Goal: Contribute content: Contribute content

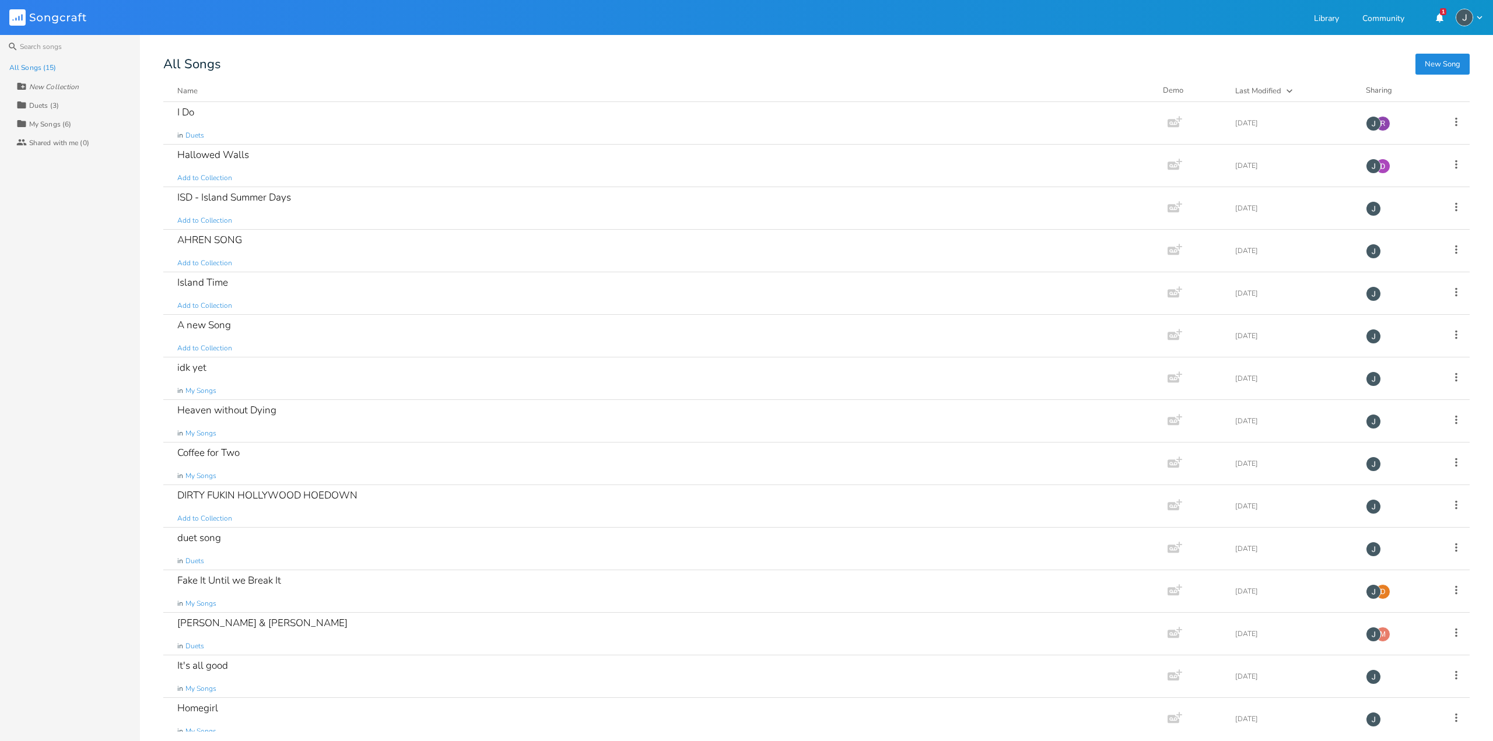
click at [737, 136] on div "I Do in Duets" at bounding box center [663, 123] width 972 height 42
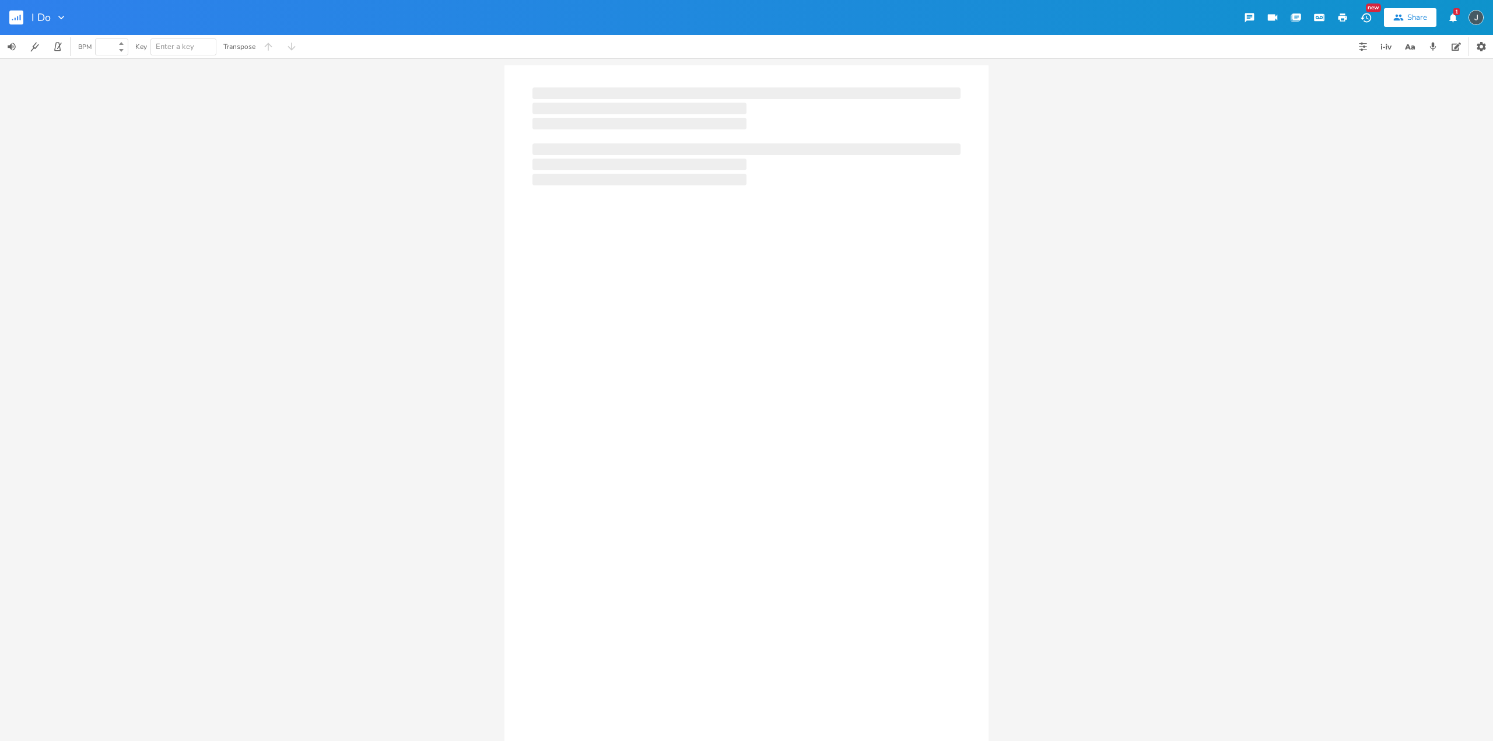
type input "100"
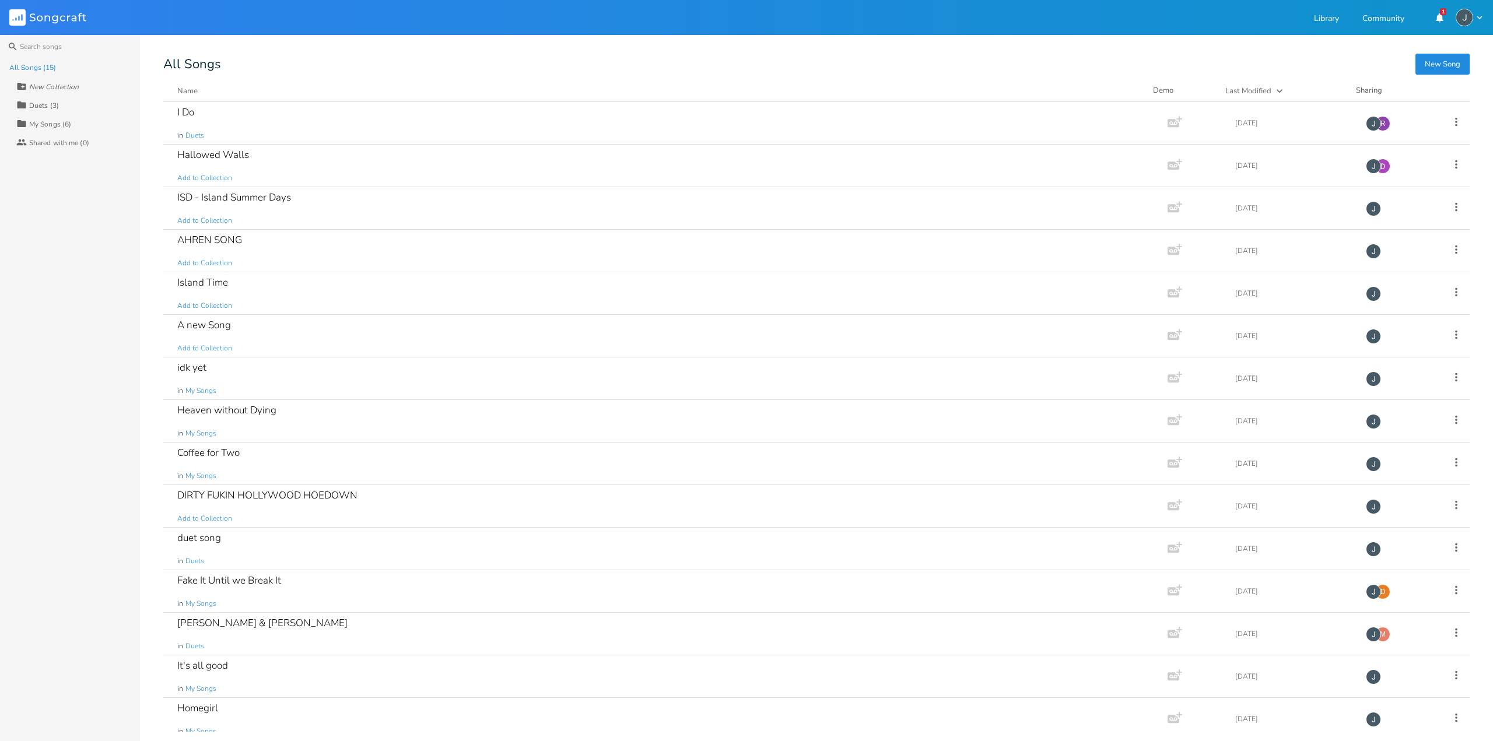
click at [393, 38] on div "Search All Songs (15) New Collection Collection Duets (3) Collection My Songs (…" at bounding box center [746, 388] width 1493 height 706
click at [1442, 68] on button "New Song" at bounding box center [1442, 64] width 54 height 21
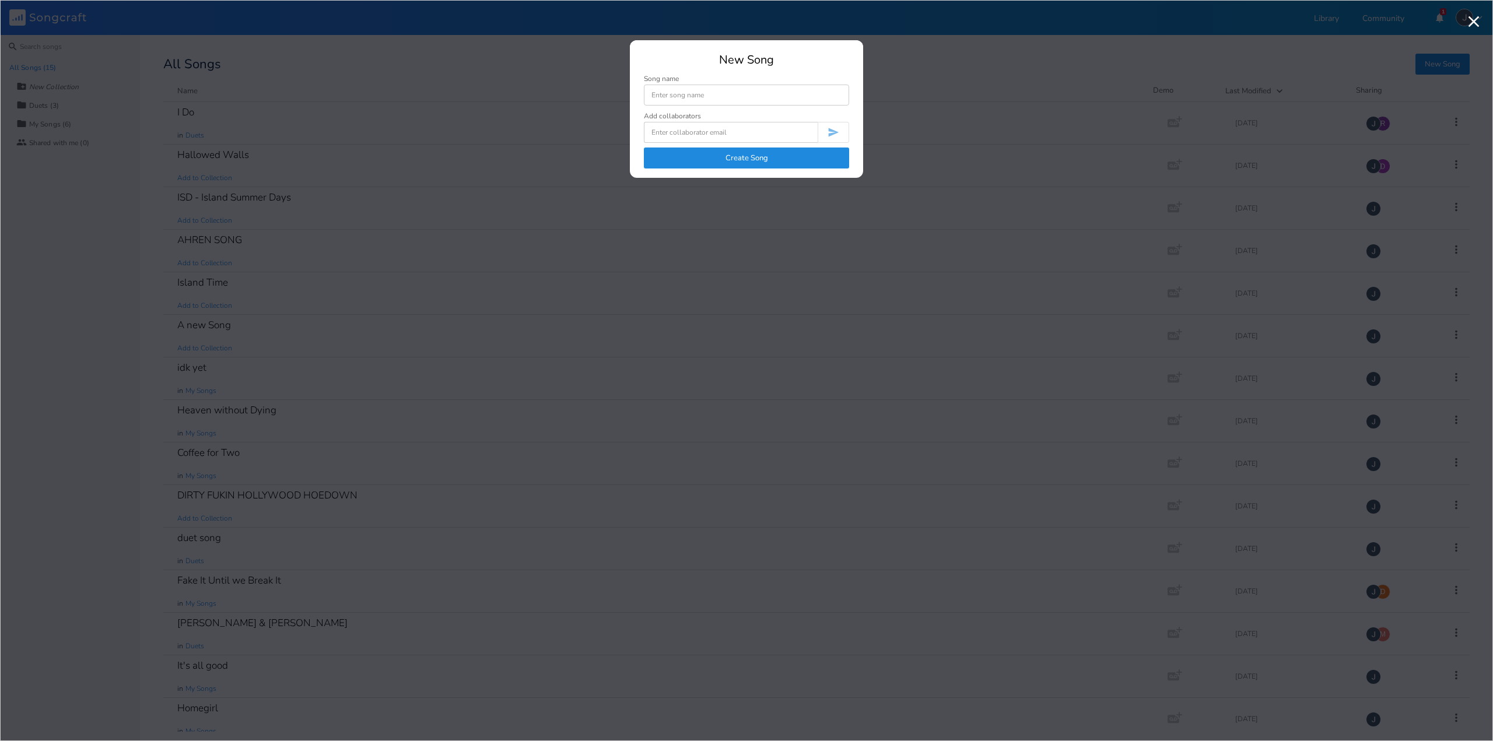
click at [690, 100] on input at bounding box center [746, 95] width 205 height 21
type input "Summer of 22"
click at [811, 165] on button "Create Song" at bounding box center [746, 158] width 205 height 21
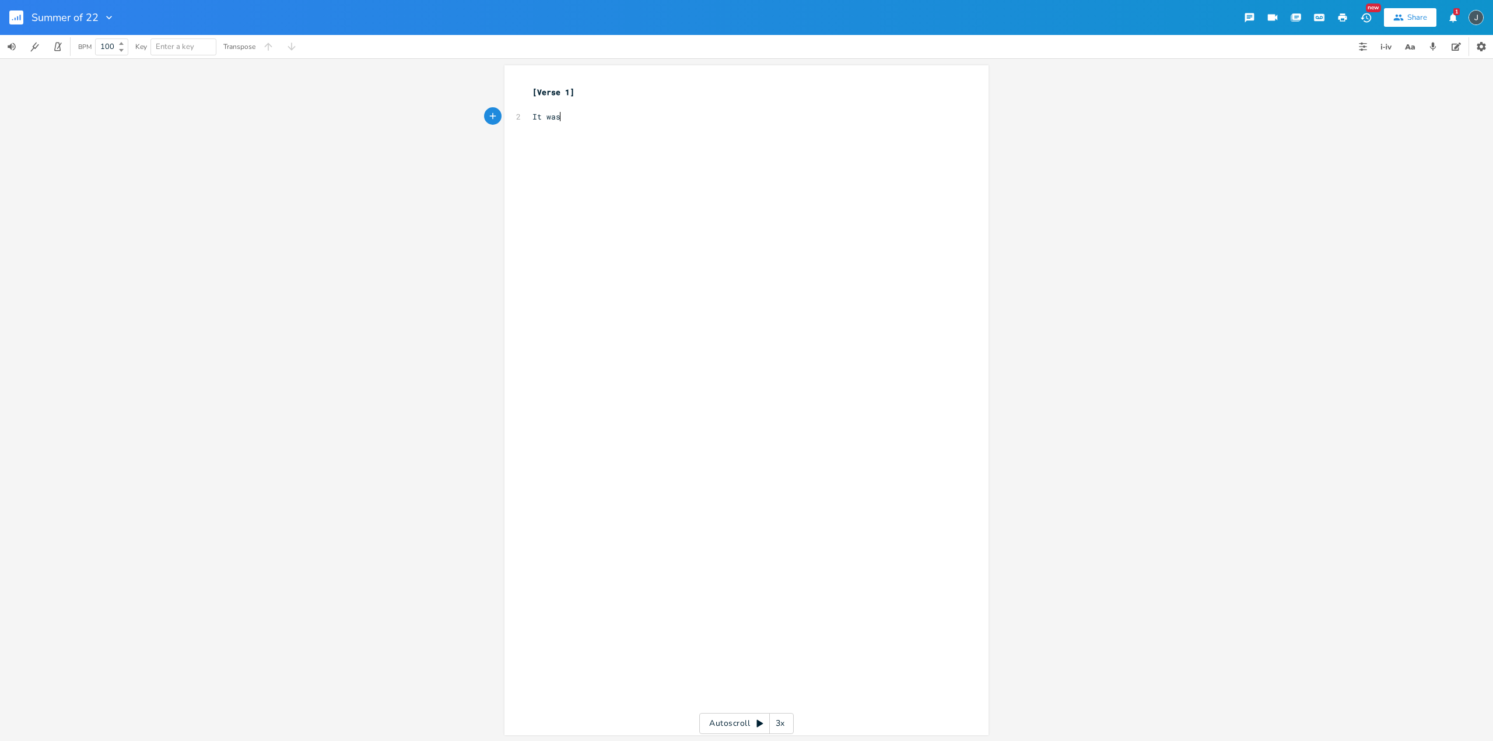
type textarea "It was a"
type textarea "the st"
type textarea "yn"
type textarea "ummer of 22"
type textarea "That's when I fdir"
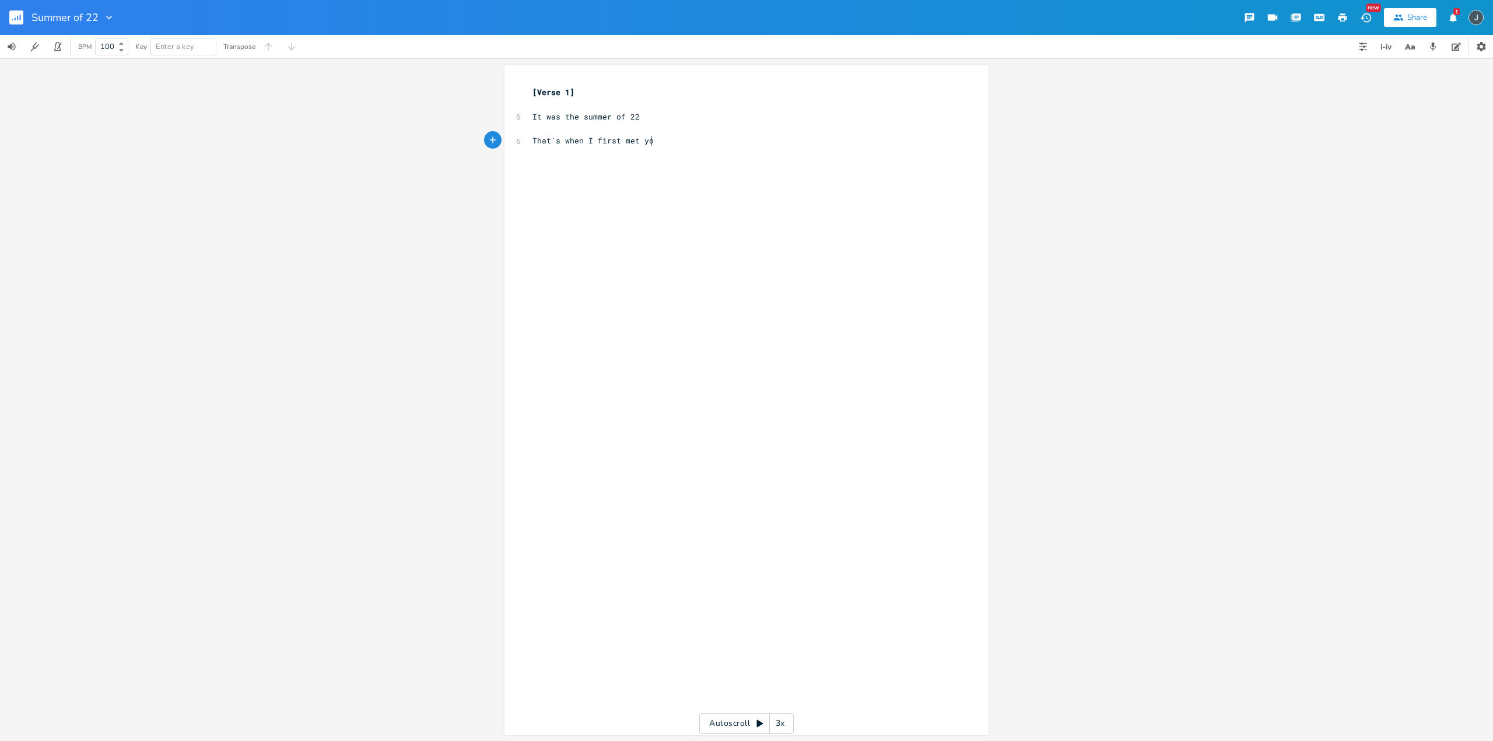
type textarea "first met you"
type textarea "Brownbro"
type textarea "hea"
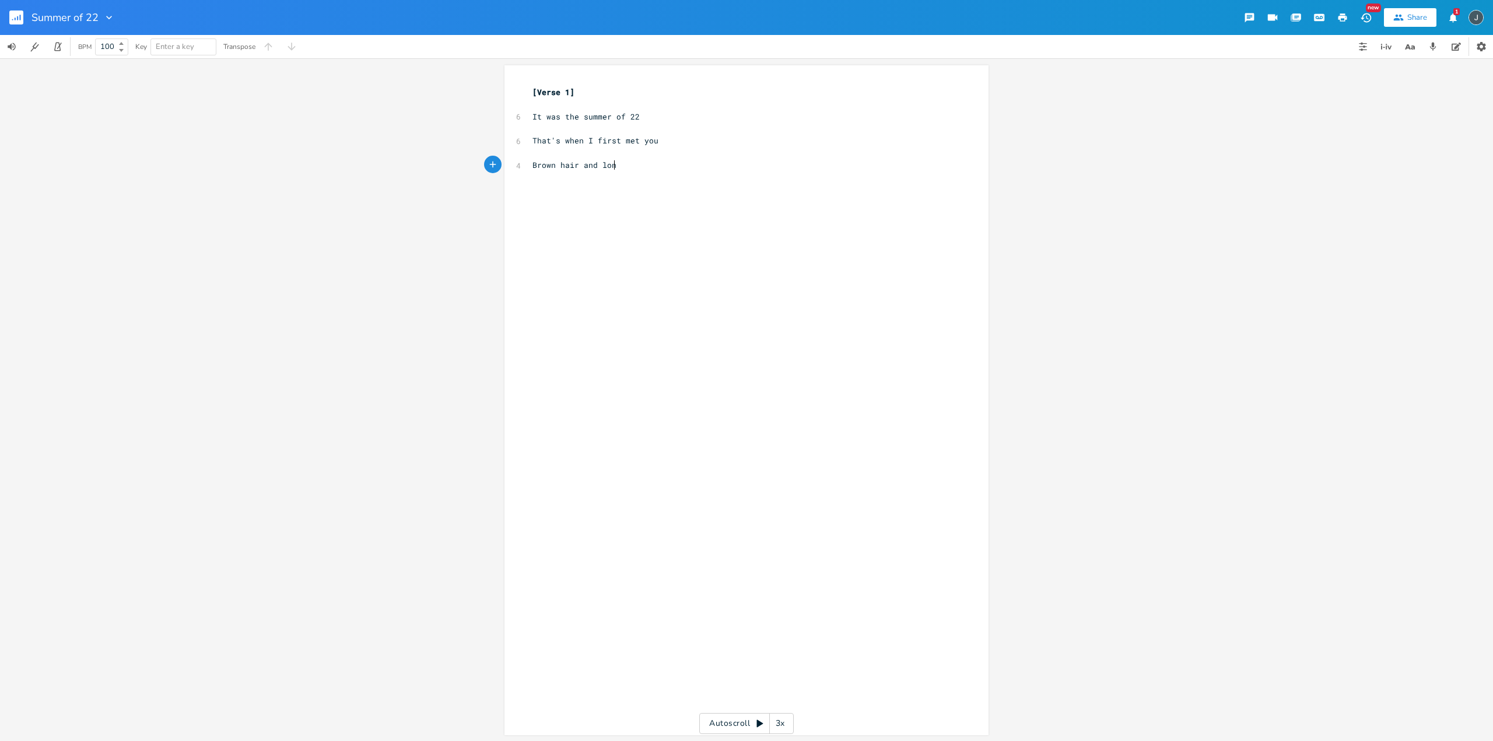
type textarea "air and lon"
type textarea "g tanned legs"
type textarea "Bak"
type textarea "ck seat and my old guitar"
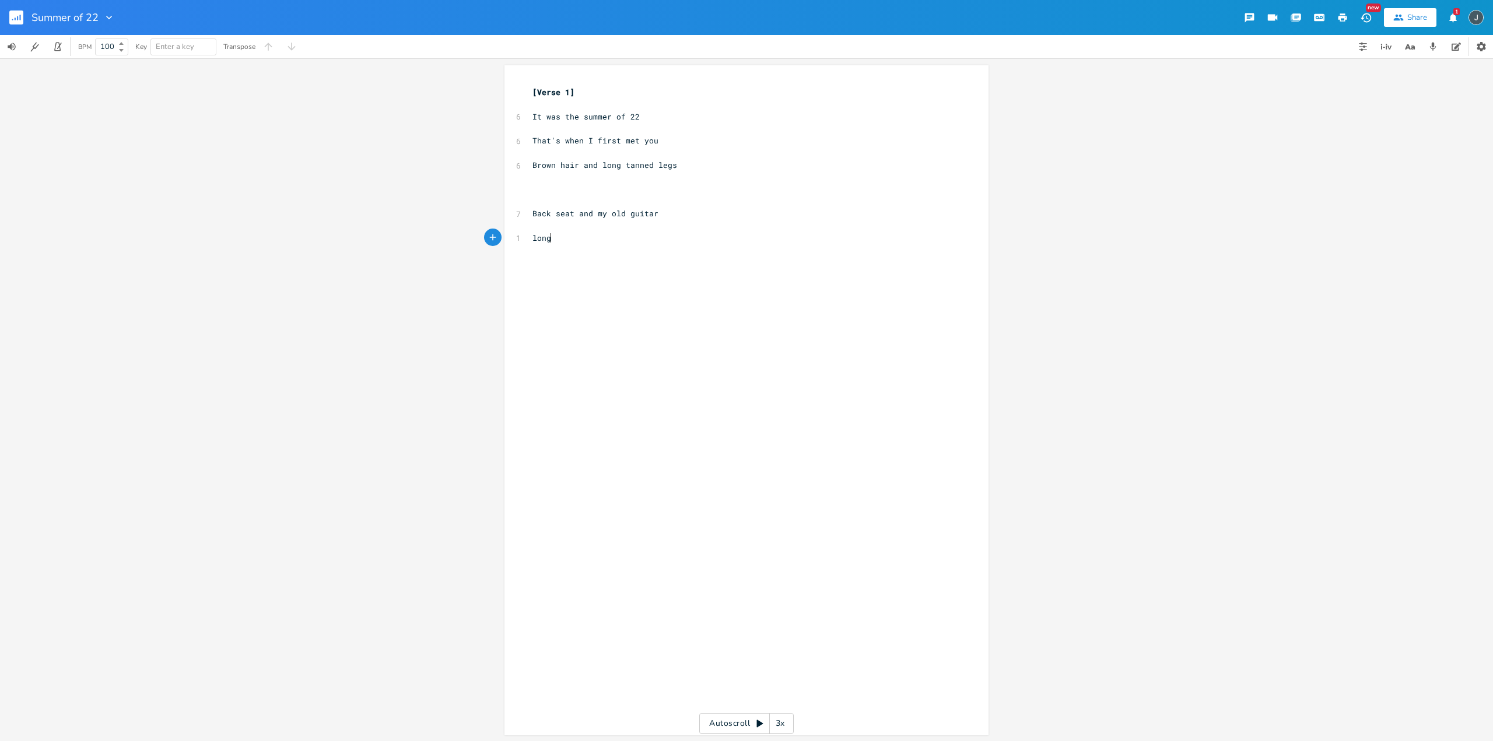
scroll to position [0, 16]
type textarea "long up"
type textarea "oo"
type textarea "king at a million stars"
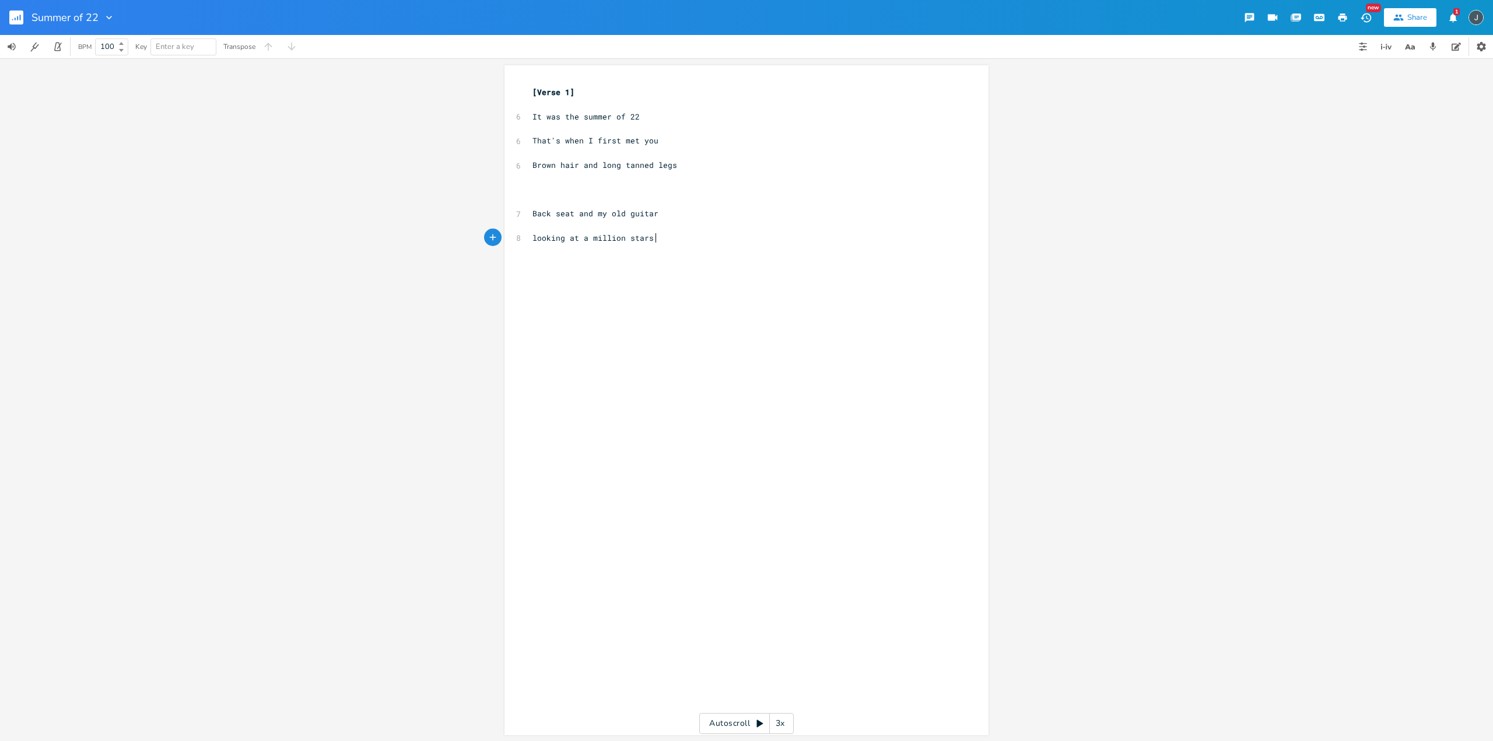
scroll to position [0, 75]
type textarea "THat;s"
type textarea "hat's wa"
type textarea "hen time t"
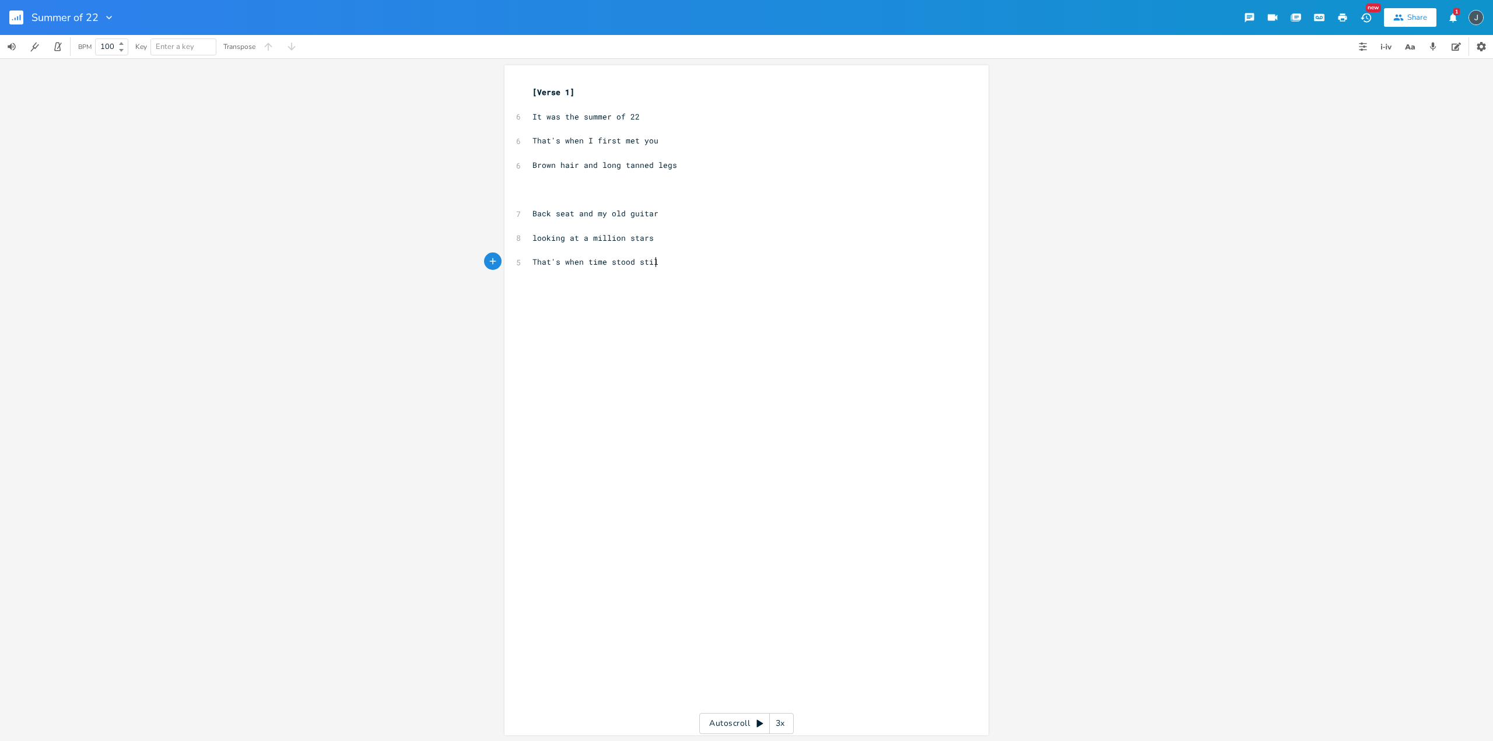
type textarea "stood still"
click at [601, 284] on pre "​" at bounding box center [740, 287] width 421 height 12
drag, startPoint x: 612, startPoint y: 291, endPoint x: 522, endPoint y: 260, distance: 95.7
click at [522, 260] on div "That's when time stood still x [Verse 1] ​ 6 It was the summer of 22 ​ 6 That's…" at bounding box center [746, 400] width 484 height 670
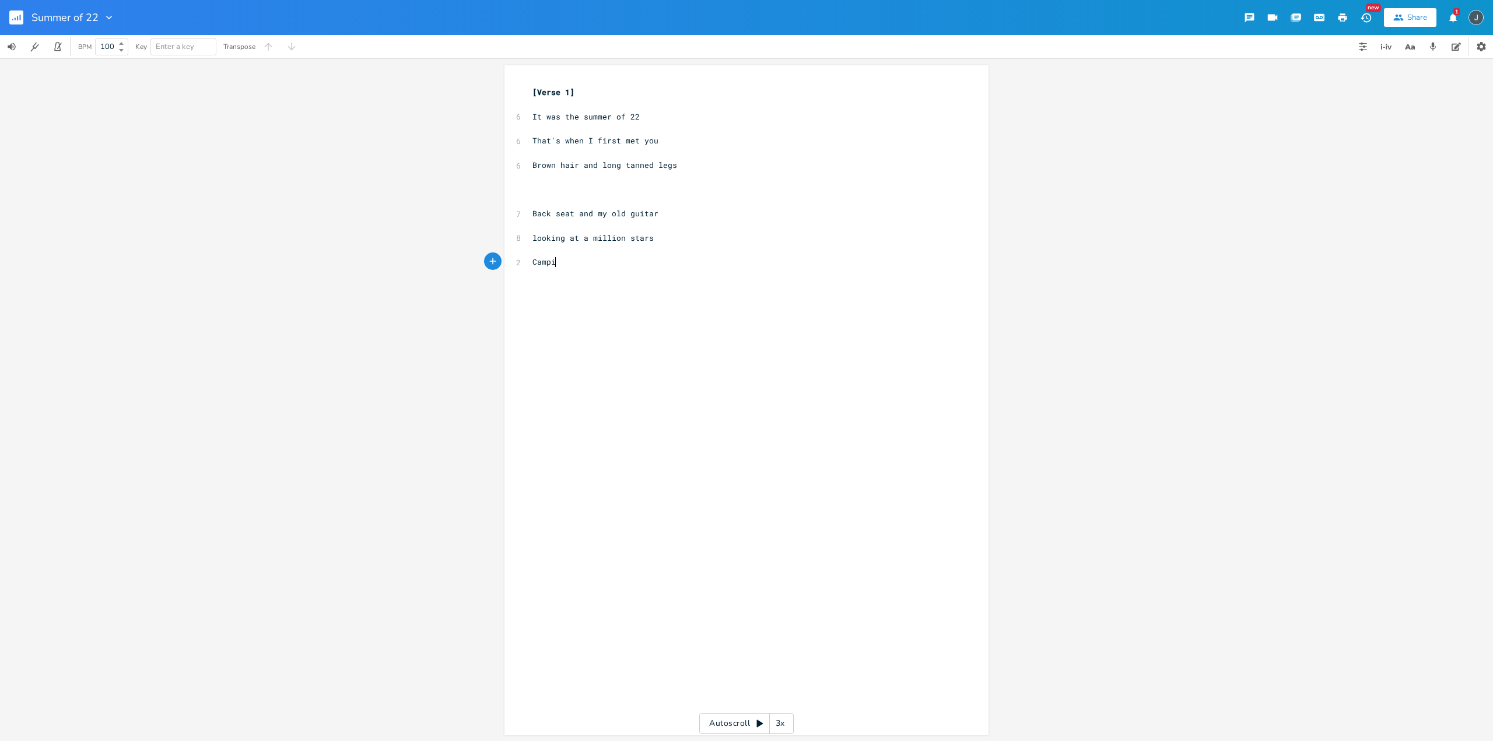
scroll to position [0, 28]
type textarea "Campire"
type textarea "fire and a quiet lake"
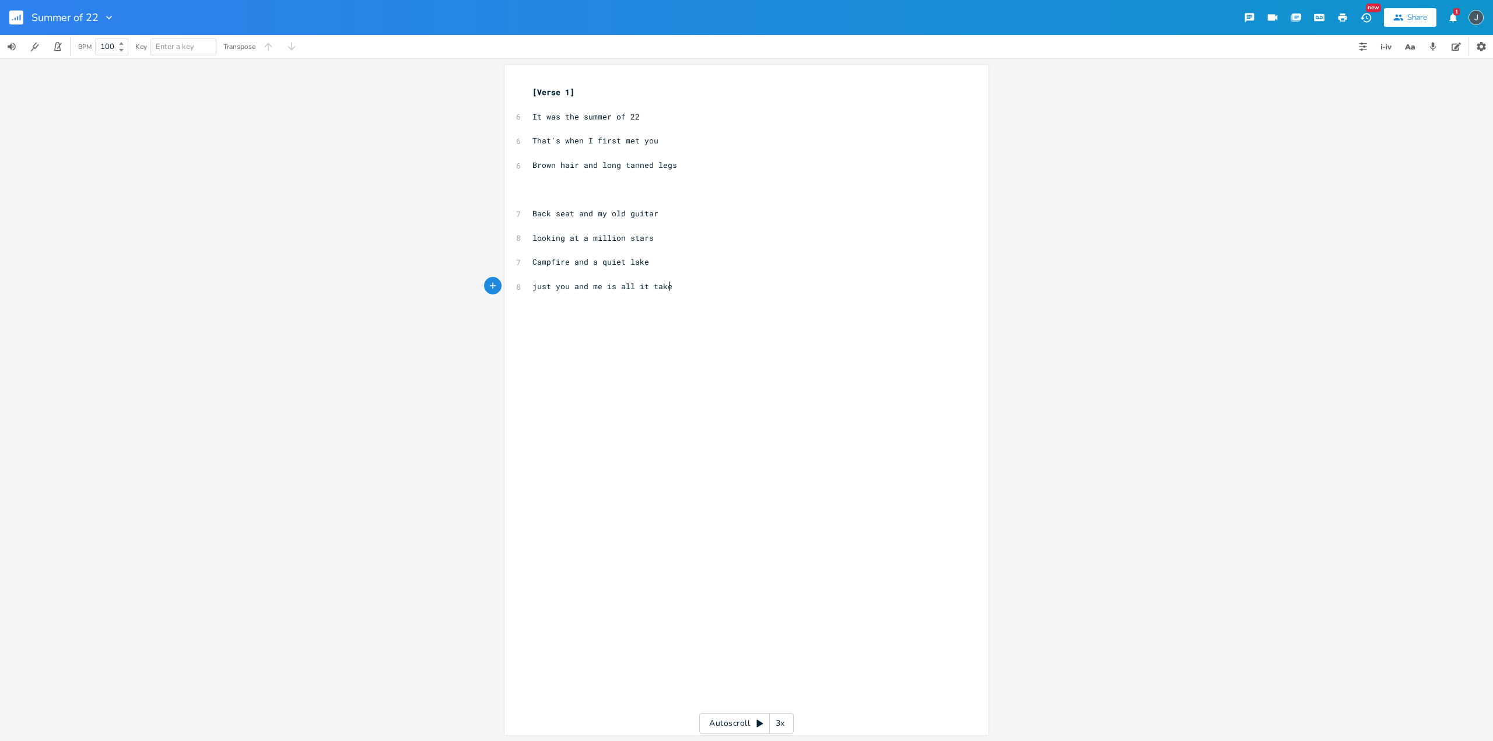
type textarea "just you and me is all it takes"
click at [582, 211] on span "Back seat and my old guitar" at bounding box center [595, 213] width 126 height 10
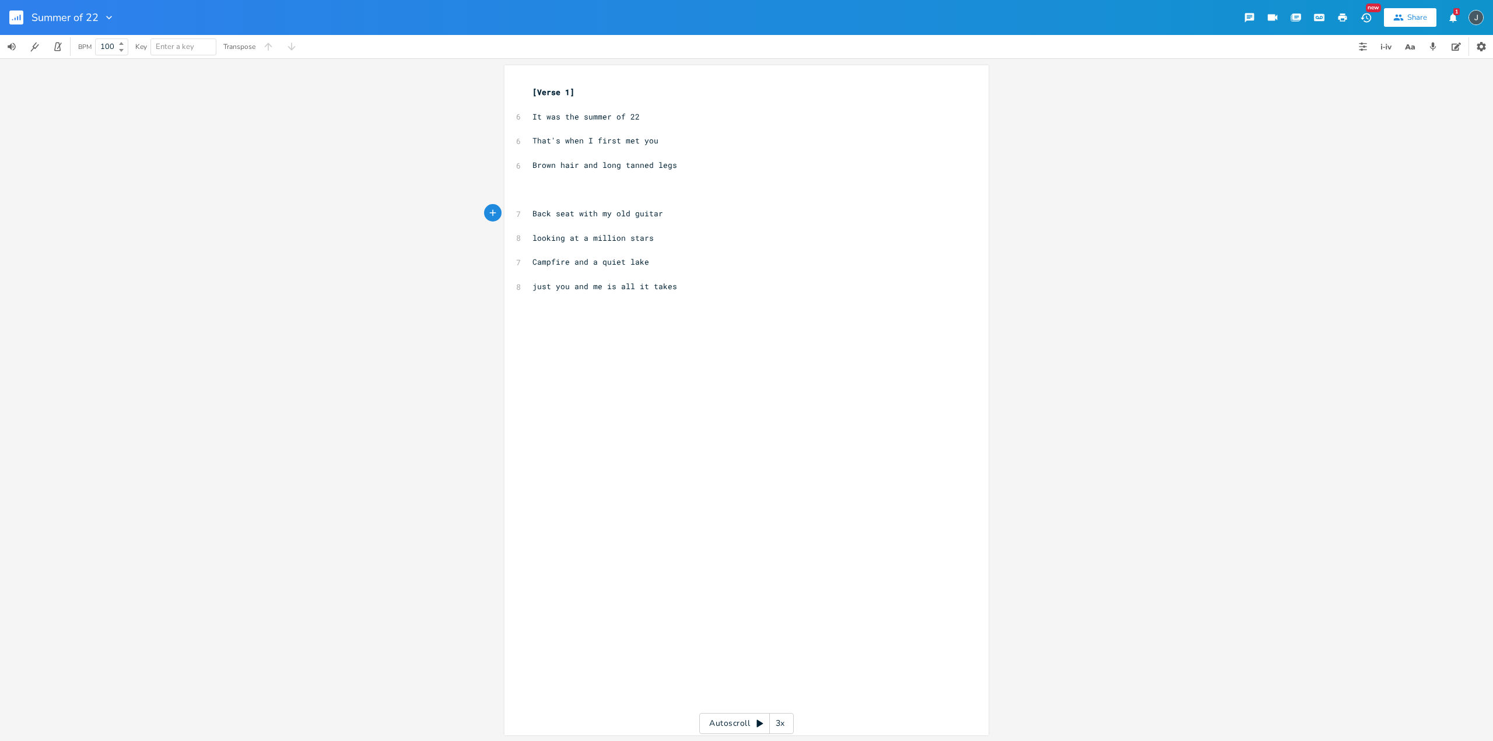
type textarea "with"
click at [525, 231] on div "with x [Verse 1] ​ 6 It was the summer of 22 ​ 6 That's when I first met you ​ …" at bounding box center [746, 400] width 484 height 670
click at [532, 235] on span "looking at a million stars" at bounding box center [592, 238] width 121 height 10
type textarea "or"
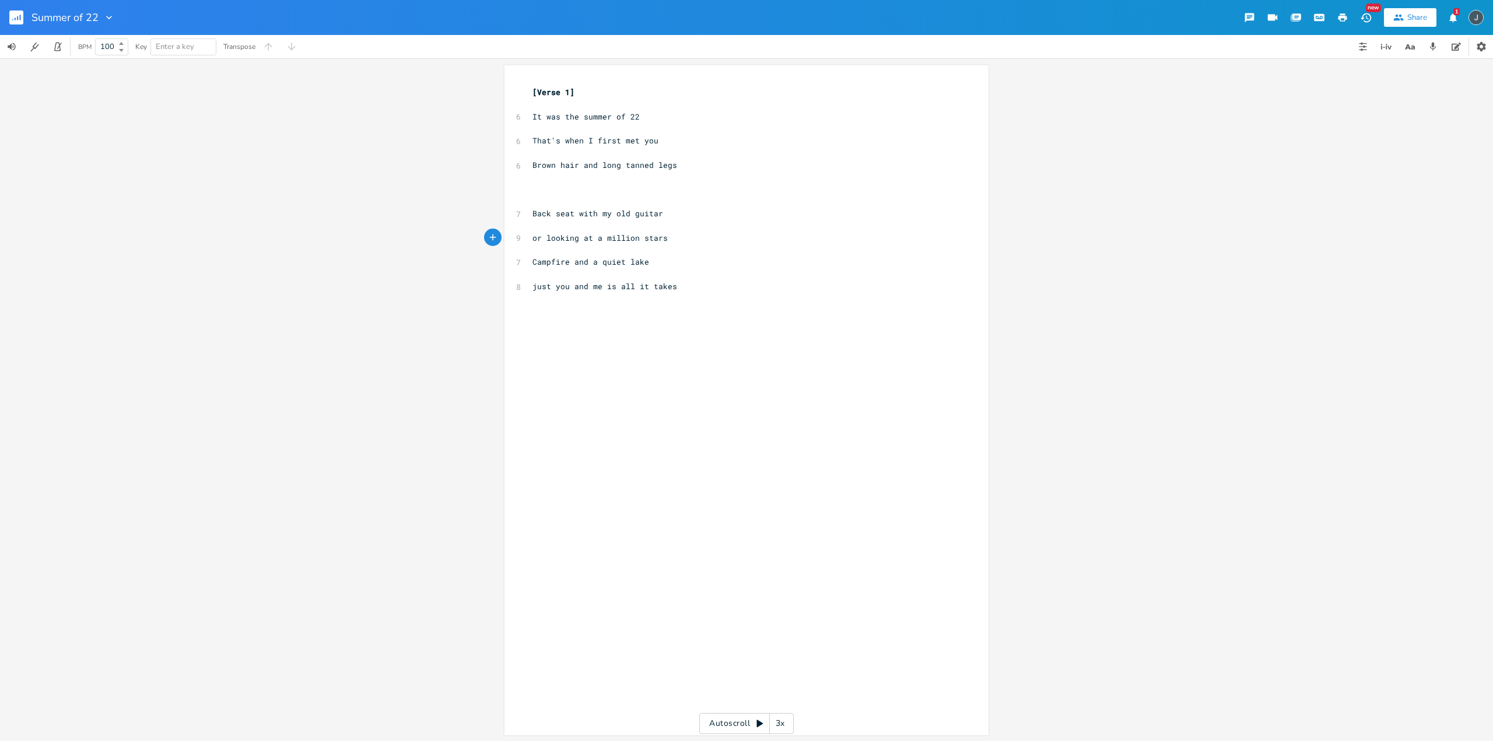
click at [530, 262] on pre "Campfire and a quiet lake" at bounding box center [740, 262] width 421 height 12
type textarea "a"
click at [582, 318] on div "x [Verse 1] ​ 6 It was the summer of 22 ​ 6 That's when I first met you ​ 6 Bro…" at bounding box center [755, 411] width 450 height 655
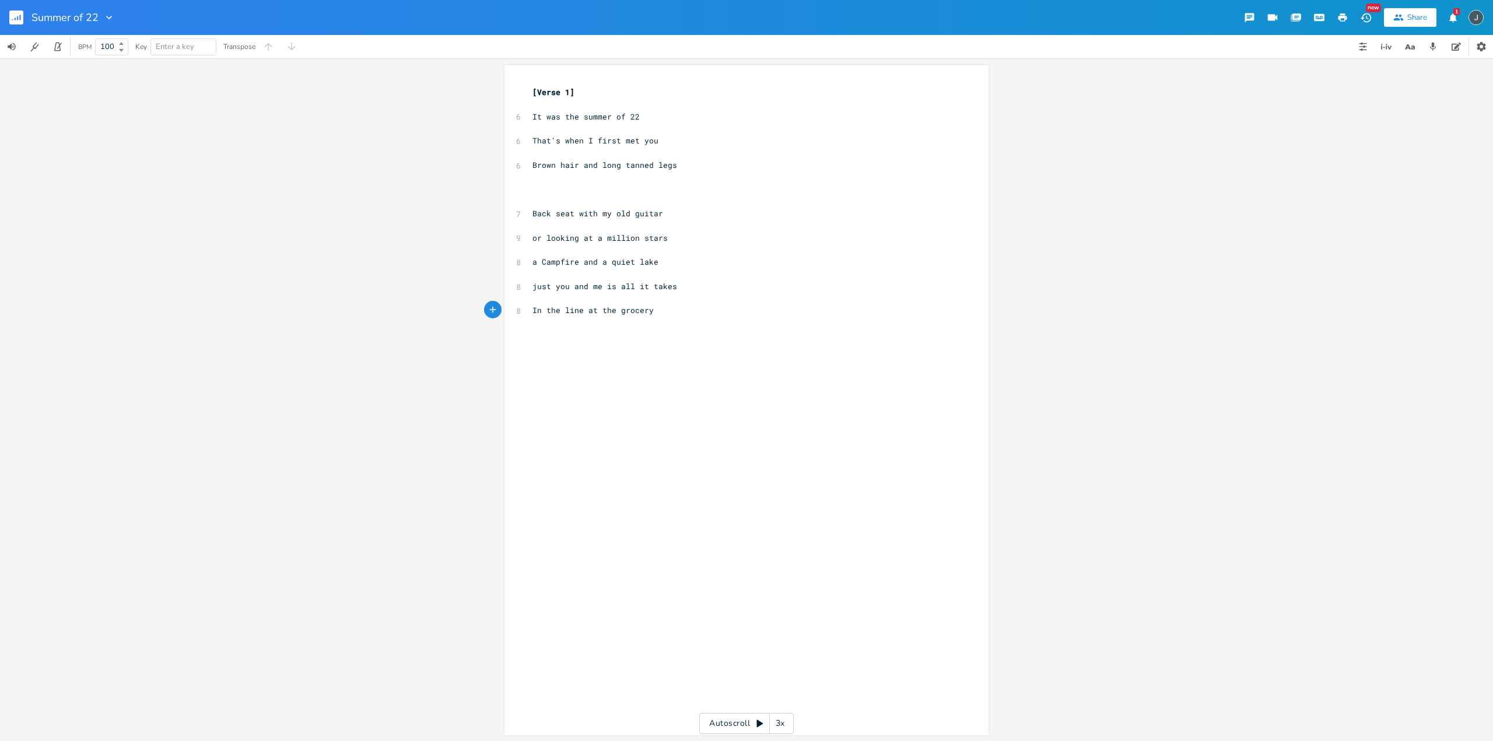
type textarea "In the line at the grocery"
type textarea "store o"
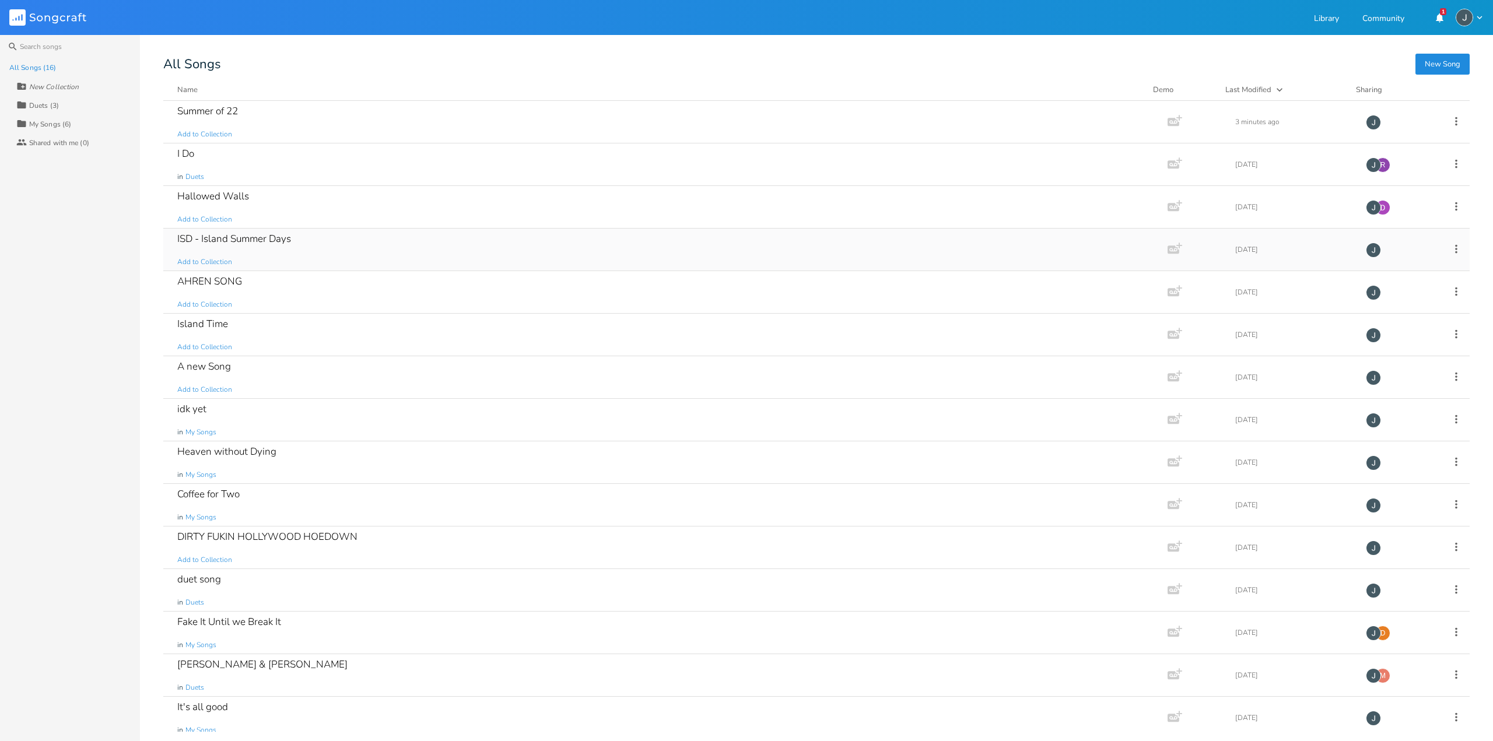
click at [275, 242] on div "ISD - Island Summer Days" at bounding box center [234, 239] width 114 height 10
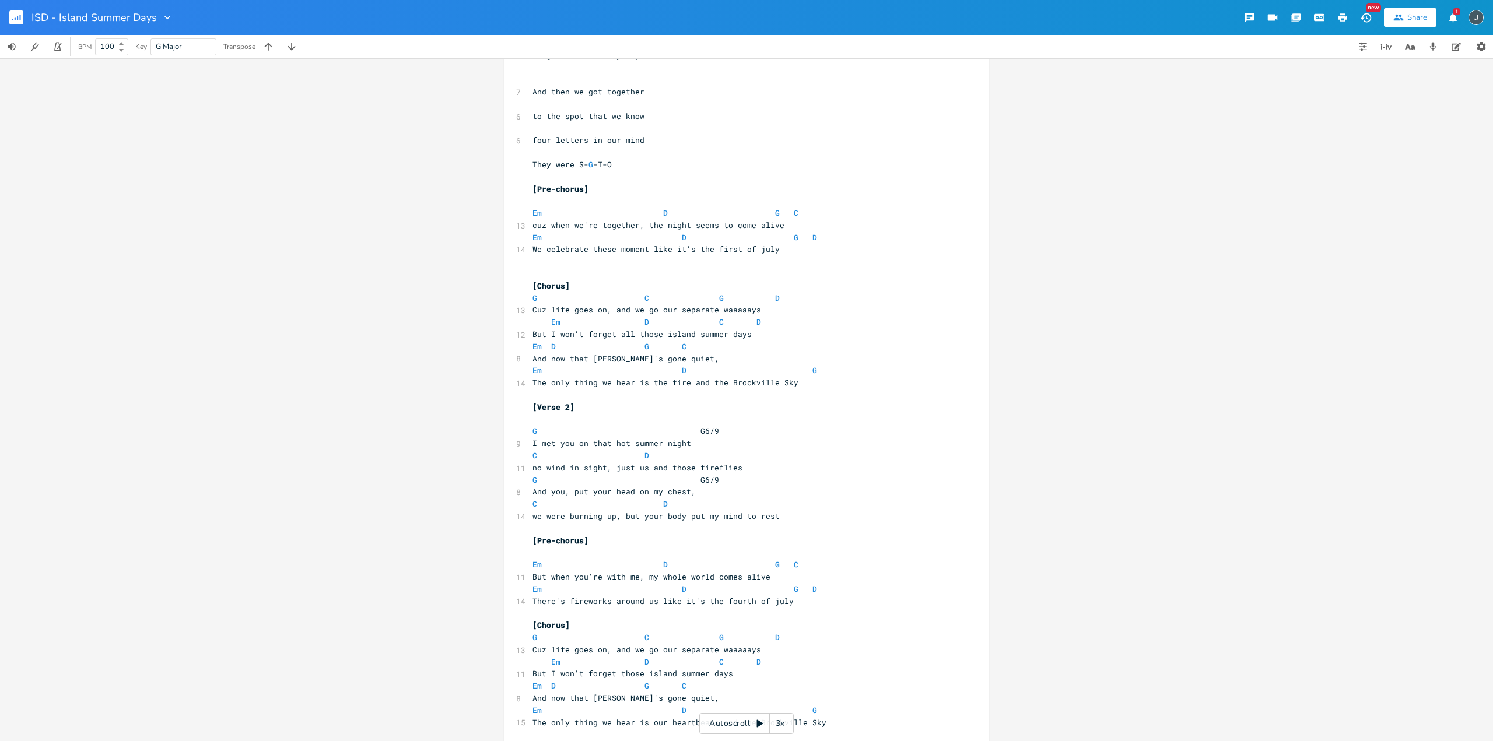
scroll to position [13, 0]
